Goal: Task Accomplishment & Management: Complete application form

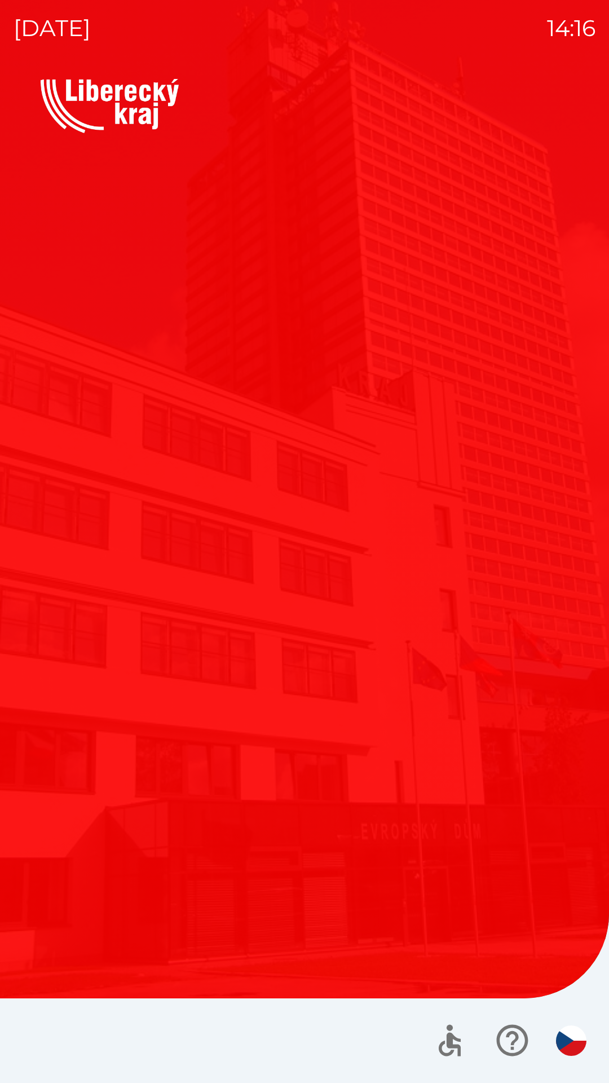
click at [241, 904] on div "Vítejte Jak vám mohu pomoci? Plánovaná schůzka Společnosti Kotlíkové dotace Dot…" at bounding box center [305, 581] width 582 height 1004
click at [250, 910] on div "Vítejte Jak vám mohu pomoci? Plánovaná schůzka Společnosti Kotlíkové dotace Dot…" at bounding box center [305, 581] width 582 height 1004
click at [251, 912] on div "Vítejte Jak vám mohu pomoci? Plánovaná schůzka Společnosti Kotlíkové dotace Dot…" at bounding box center [305, 581] width 582 height 1004
click at [259, 940] on div "Vítejte Jak vám mohu pomoci? Plánovaná schůzka Společnosti Kotlíkové dotace Dot…" at bounding box center [305, 581] width 582 height 1004
click at [503, 1037] on icon "button" at bounding box center [513, 1041] width 38 height 38
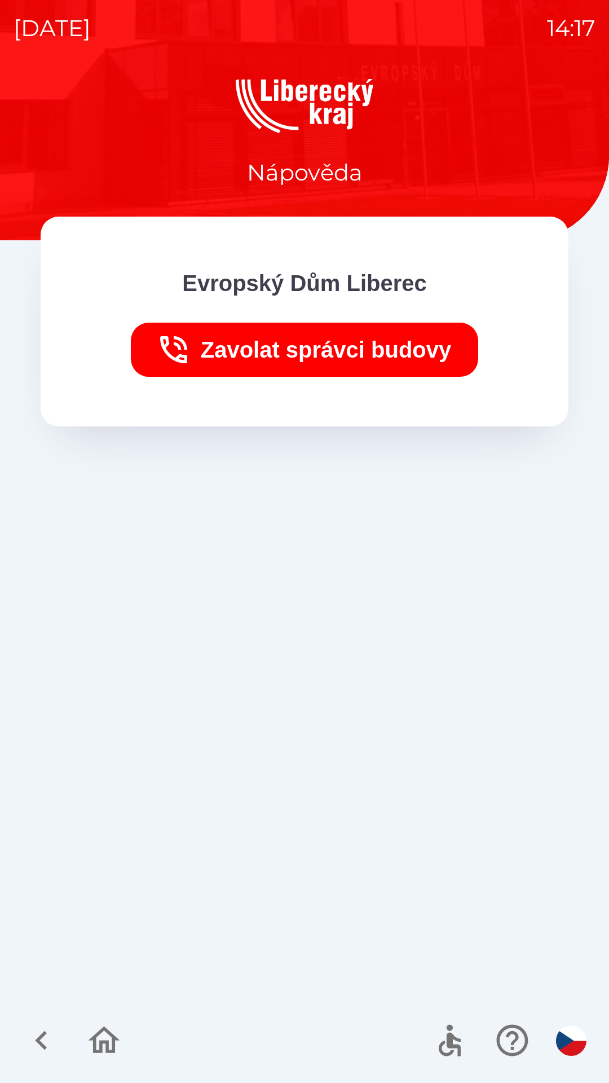
click at [103, 1043] on icon "button" at bounding box center [105, 1040] width 32 height 27
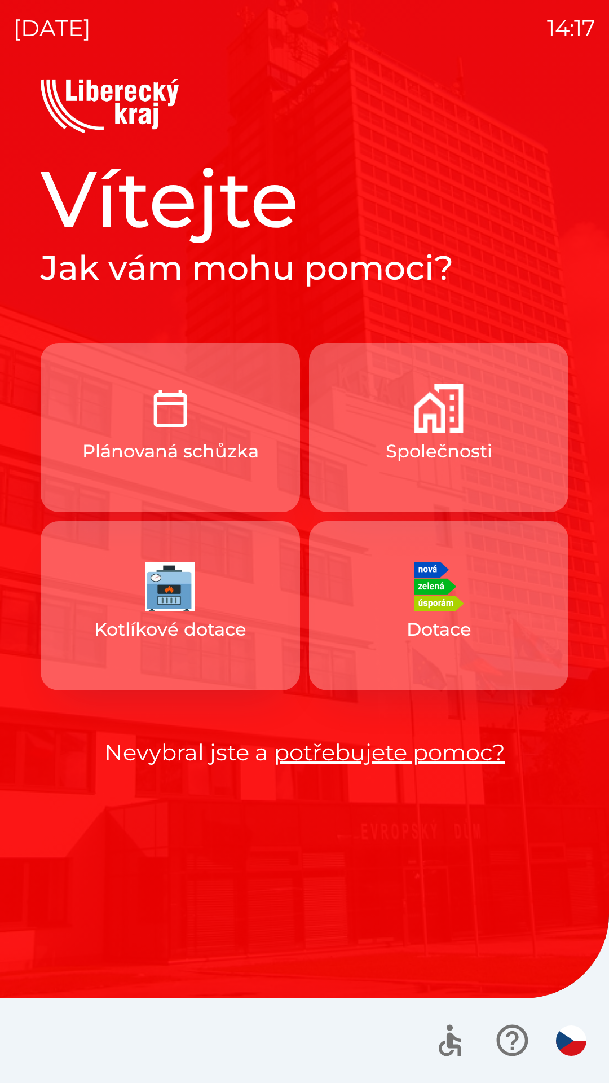
click at [377, 460] on button "Společnosti" at bounding box center [439, 427] width 260 height 169
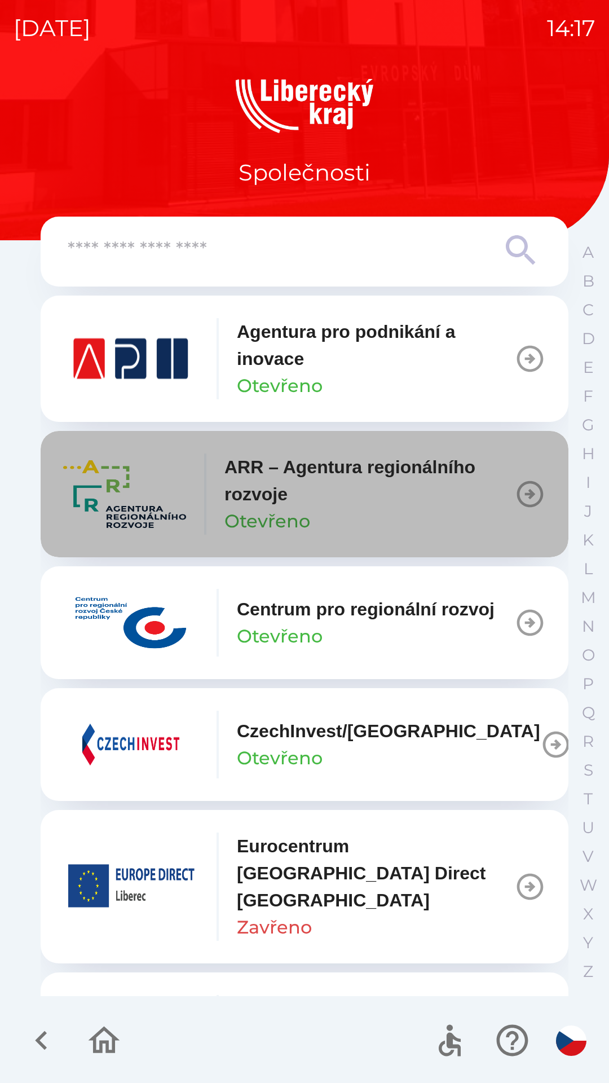
click at [352, 492] on p "ARR – Agentura regionálního rozvoje" at bounding box center [370, 481] width 290 height 54
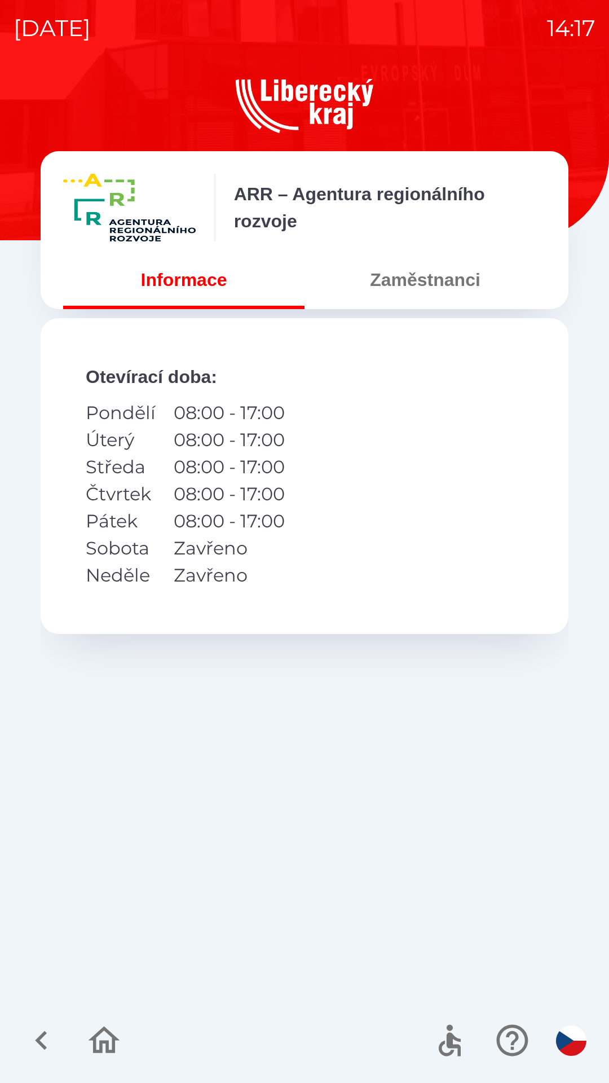
click at [378, 283] on button "Zaměstnanci" at bounding box center [425, 280] width 241 height 41
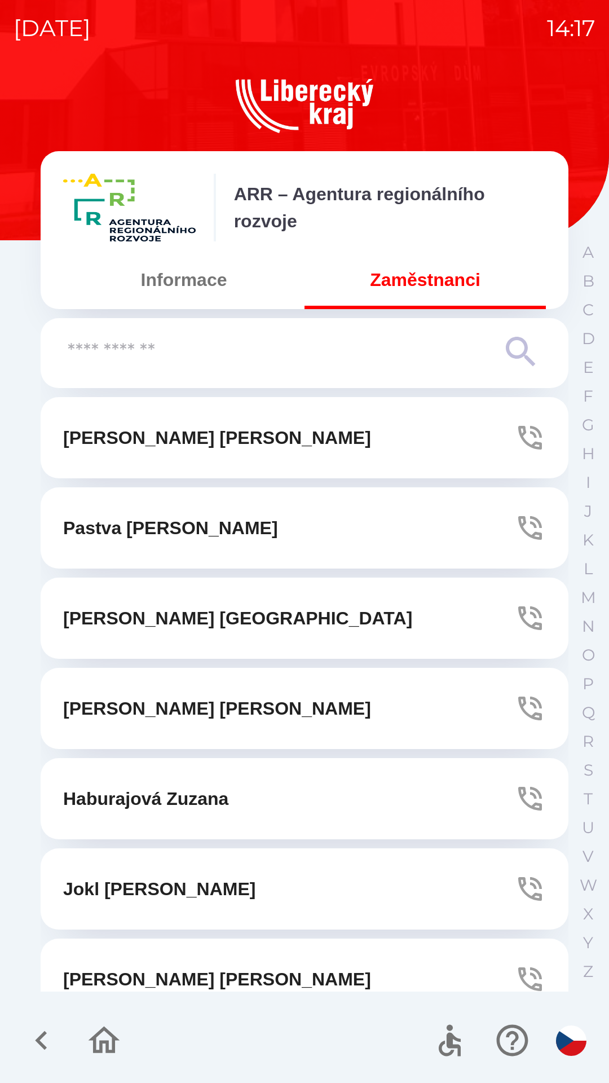
click at [300, 362] on input "text" at bounding box center [282, 351] width 429 height 31
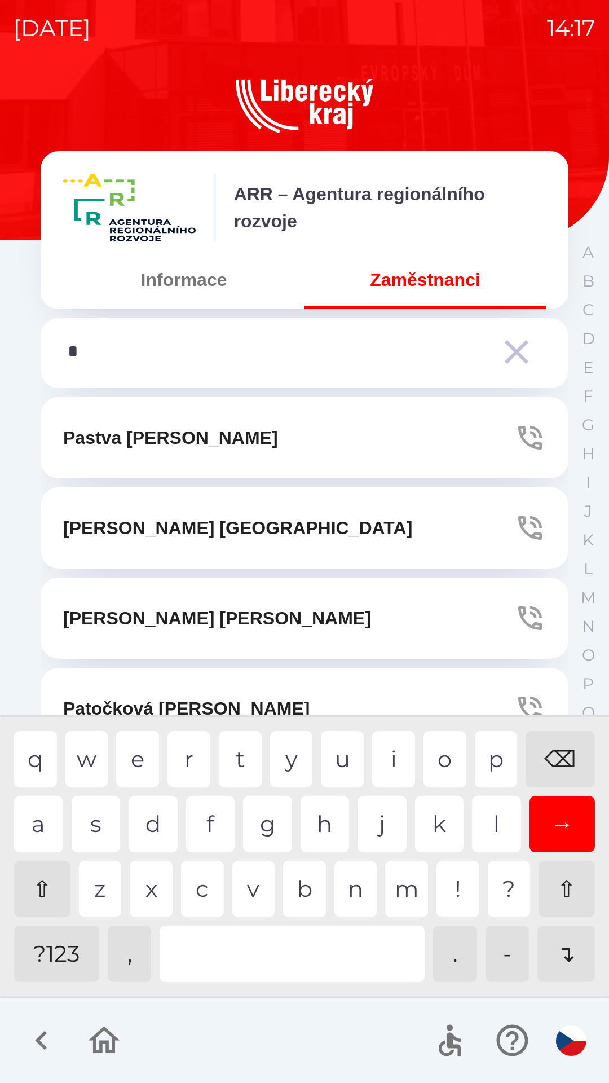
click at [492, 767] on div "p" at bounding box center [496, 759] width 43 height 56
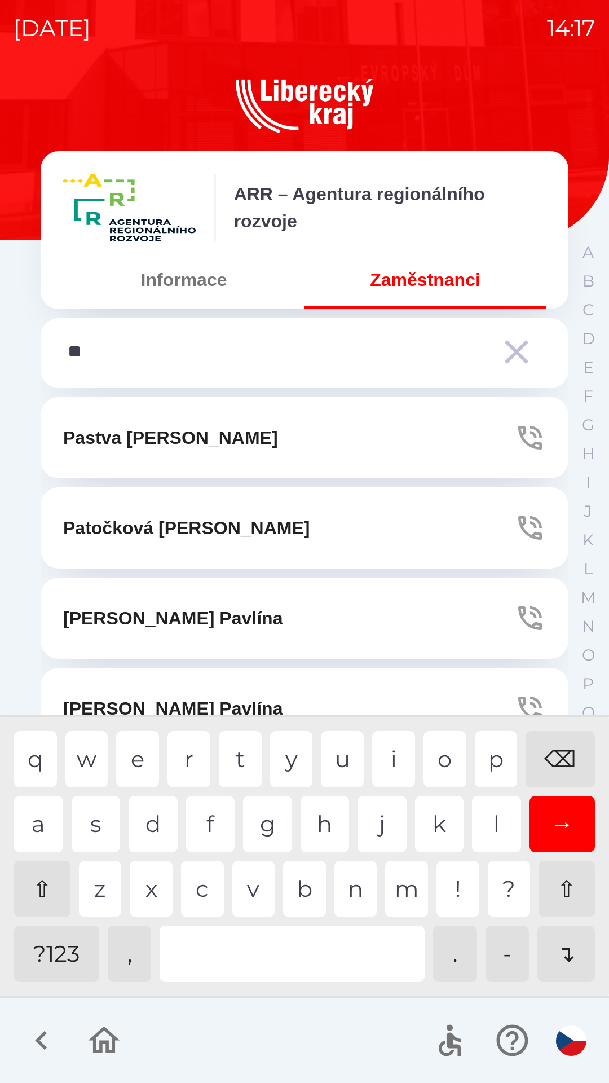
click at [45, 824] on div "a" at bounding box center [38, 824] width 49 height 56
type input "***"
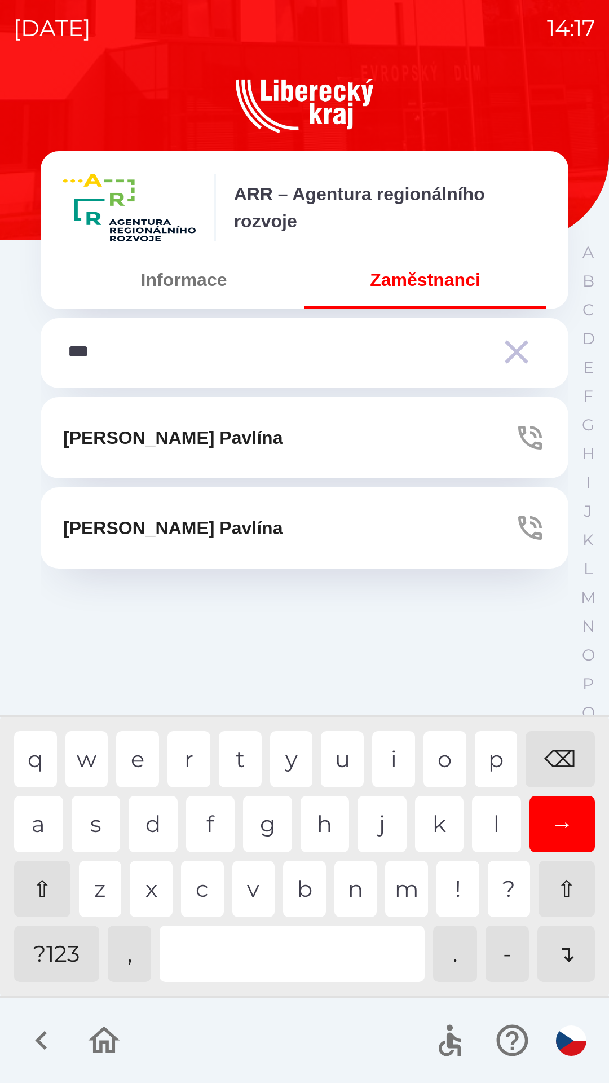
click at [529, 435] on icon "button" at bounding box center [531, 438] width 32 height 32
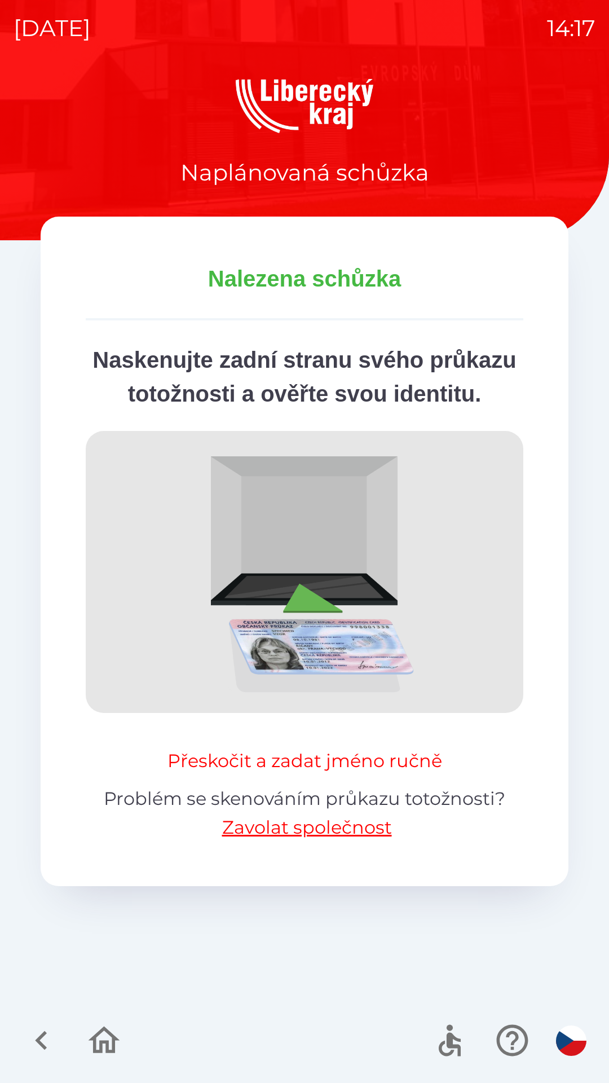
click at [357, 775] on button "Přeskočit a zadat jméno ručně" at bounding box center [305, 761] width 284 height 27
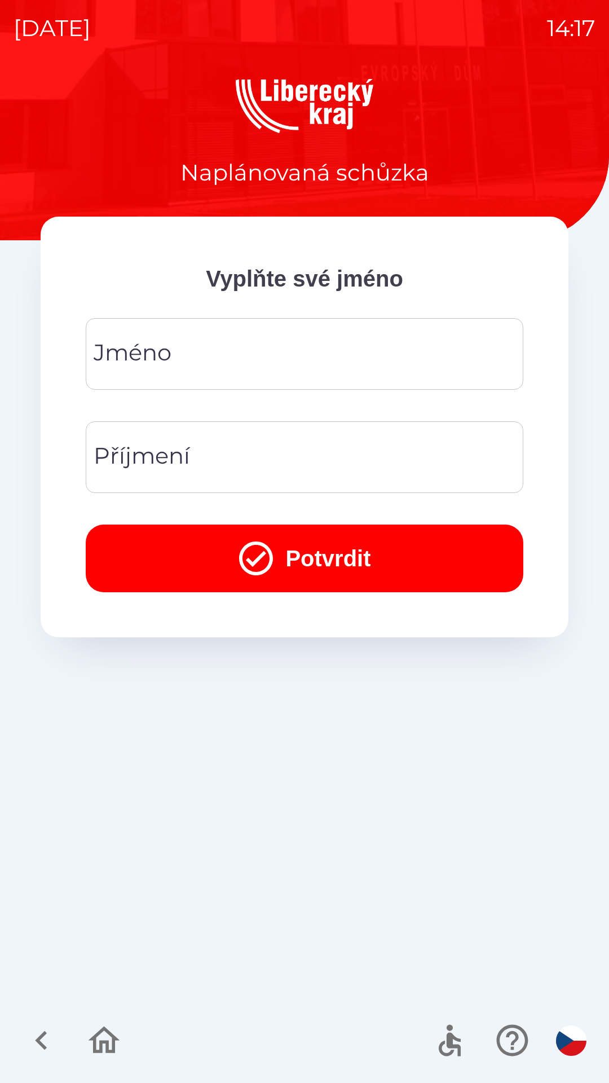
click at [215, 364] on input "Jméno" at bounding box center [304, 354] width 411 height 45
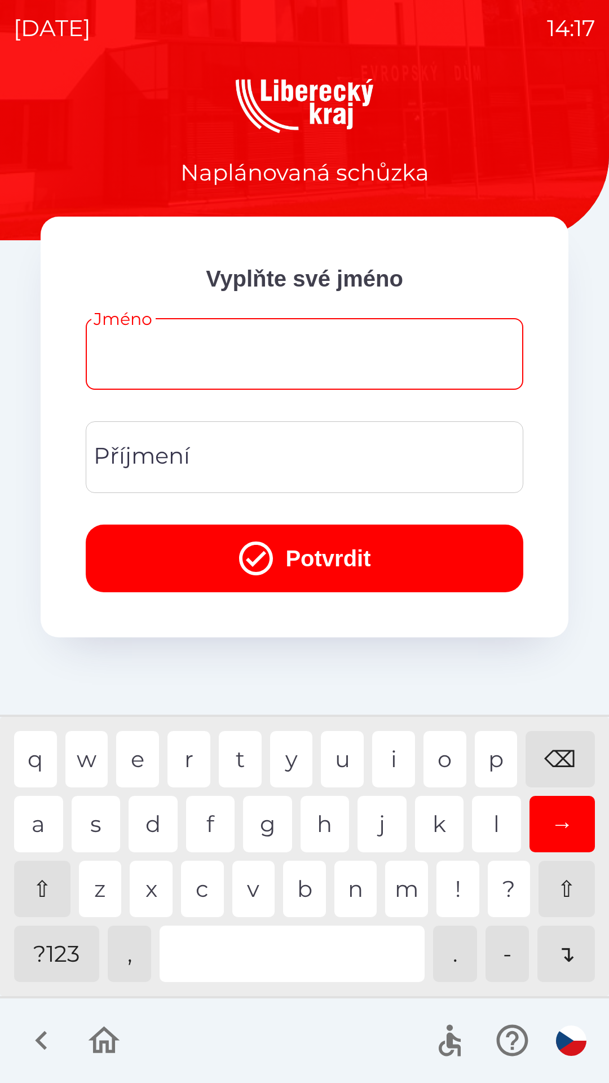
type input "*"
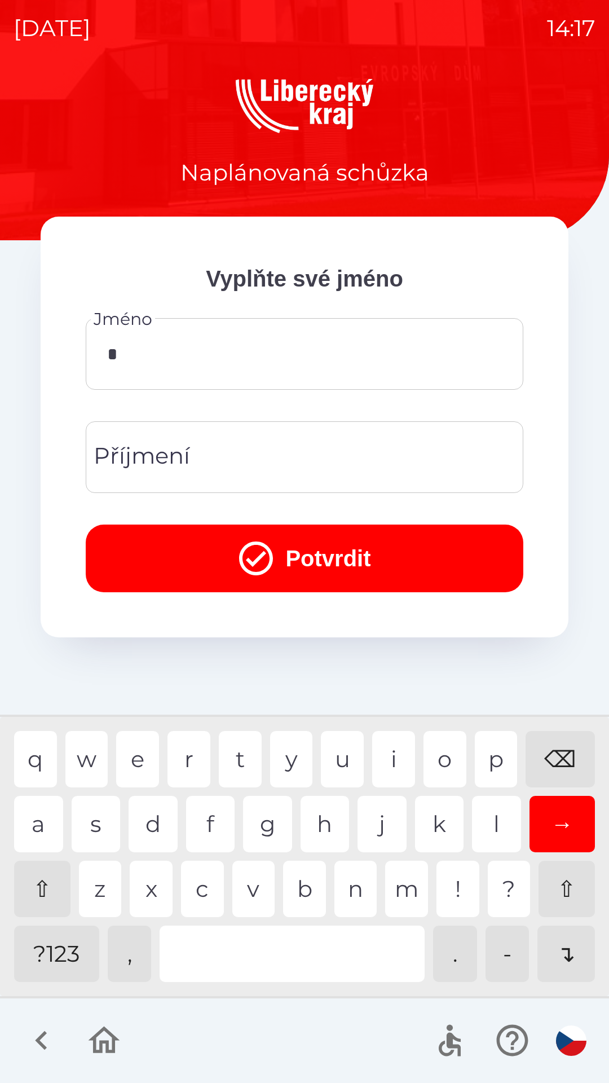
click at [184, 448] on div "Příjmení Příjmení" at bounding box center [305, 457] width 438 height 72
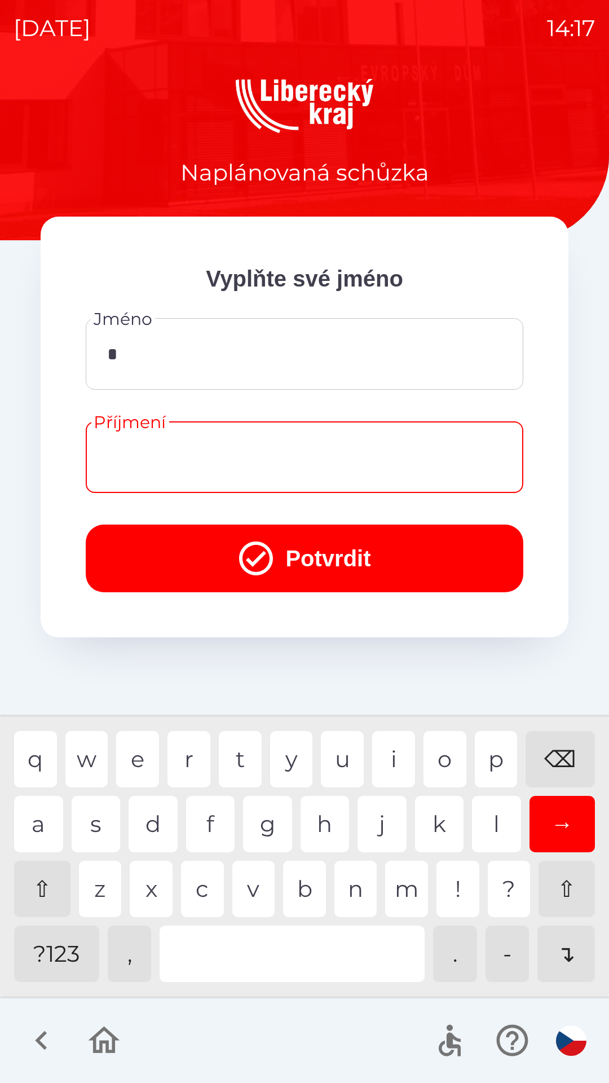
type input "*"
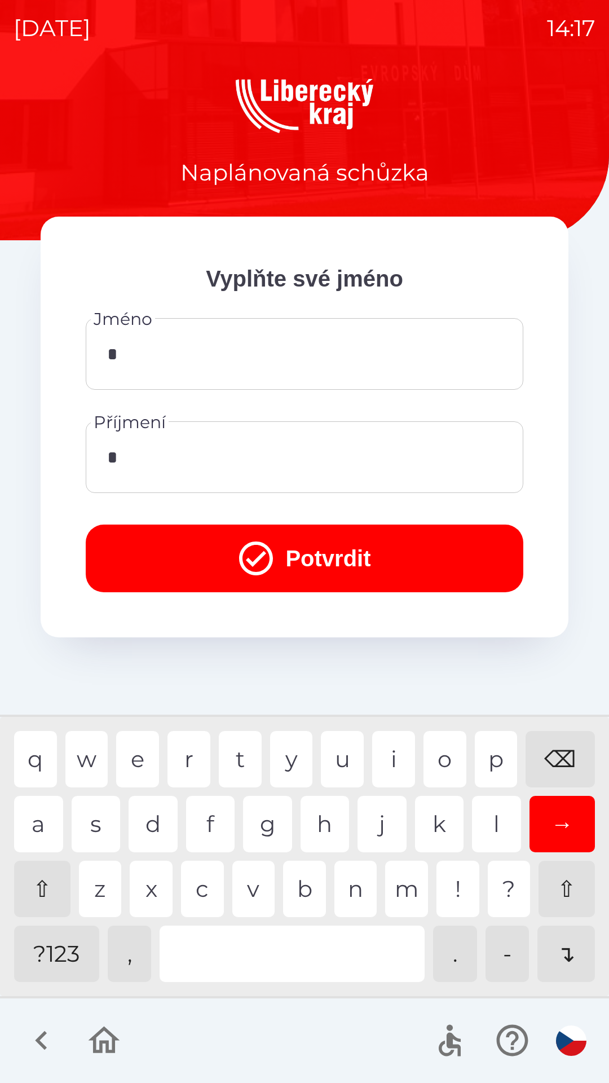
click at [345, 542] on button "Potvrdit" at bounding box center [305, 559] width 438 height 68
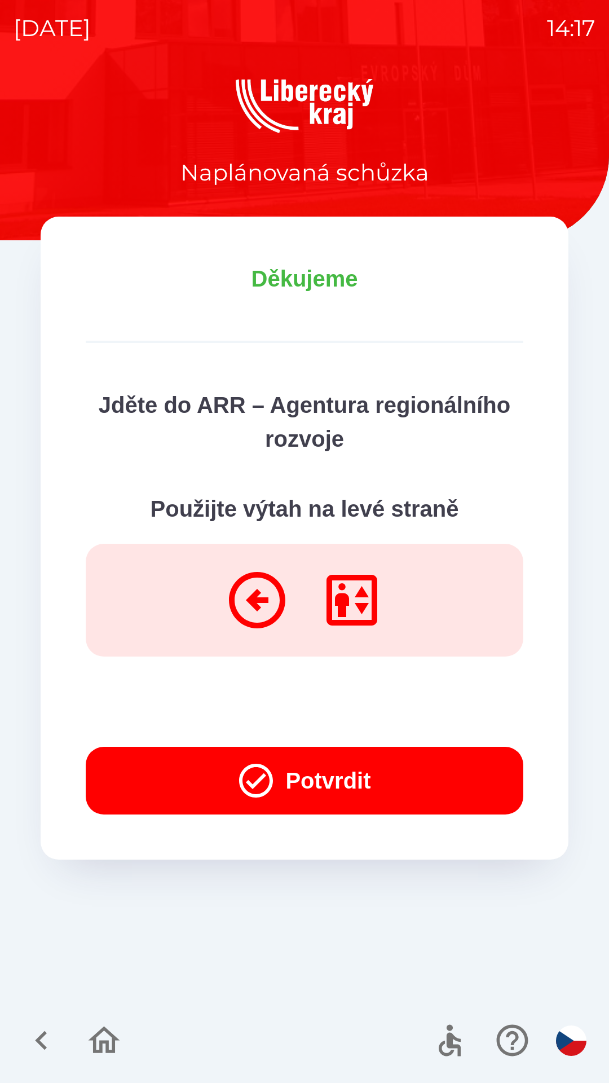
click at [457, 779] on button "Potvrdit" at bounding box center [305, 781] width 438 height 68
